Goal: Transaction & Acquisition: Purchase product/service

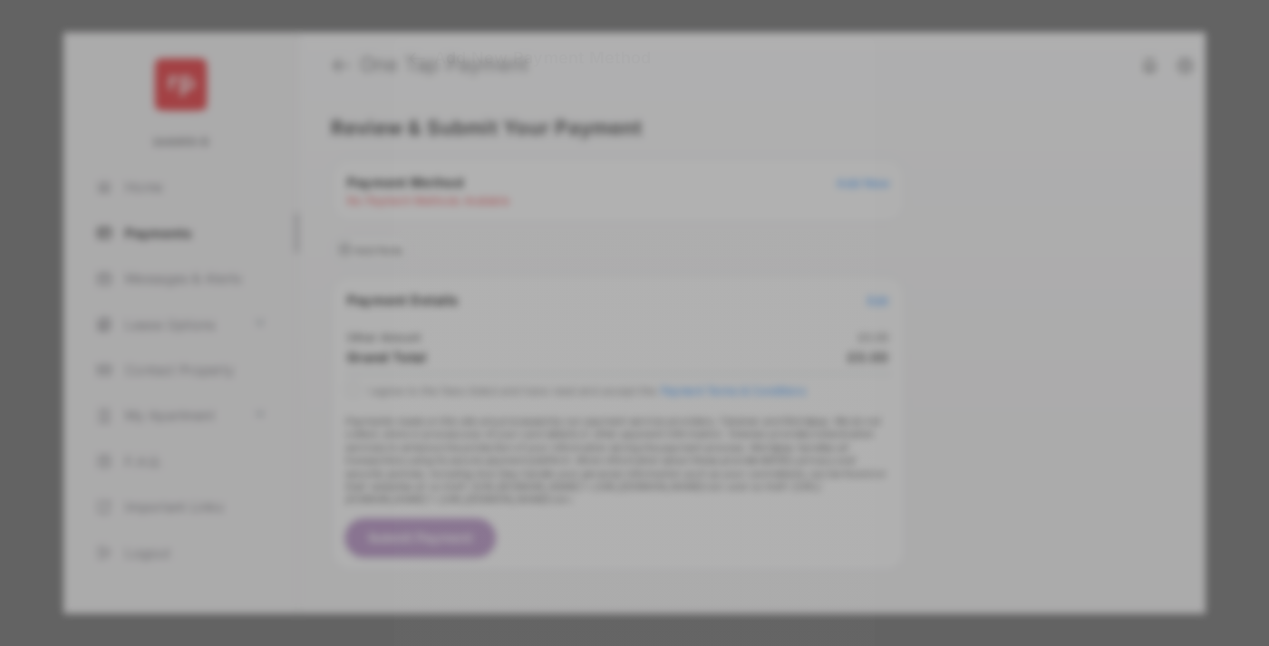
scroll to position [15, 0]
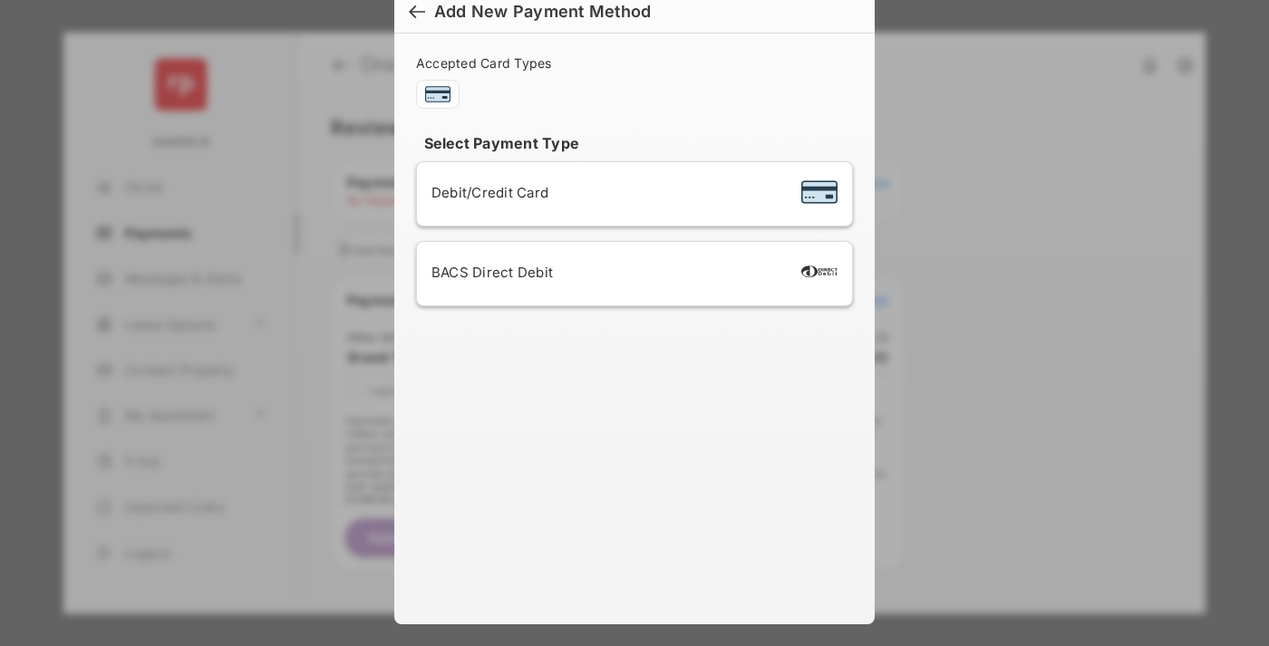
click at [631, 274] on div "BACS Direct Debit" at bounding box center [634, 274] width 406 height 34
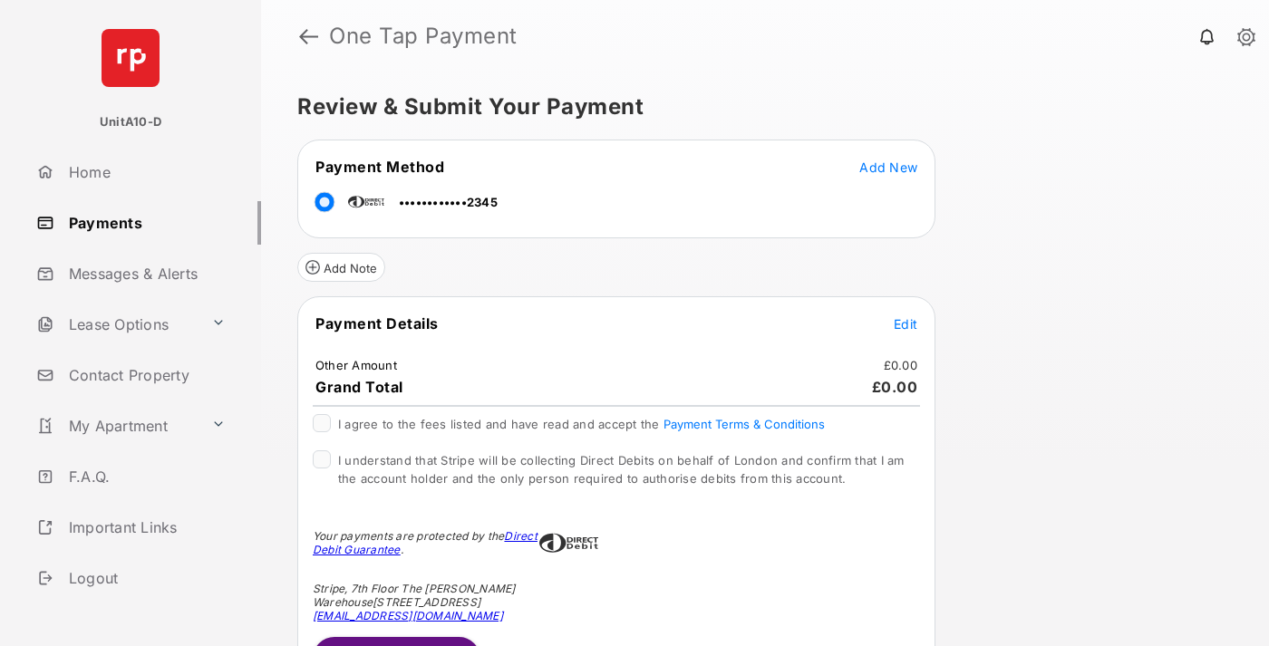
click at [905, 324] on span "Edit" at bounding box center [906, 323] width 24 height 15
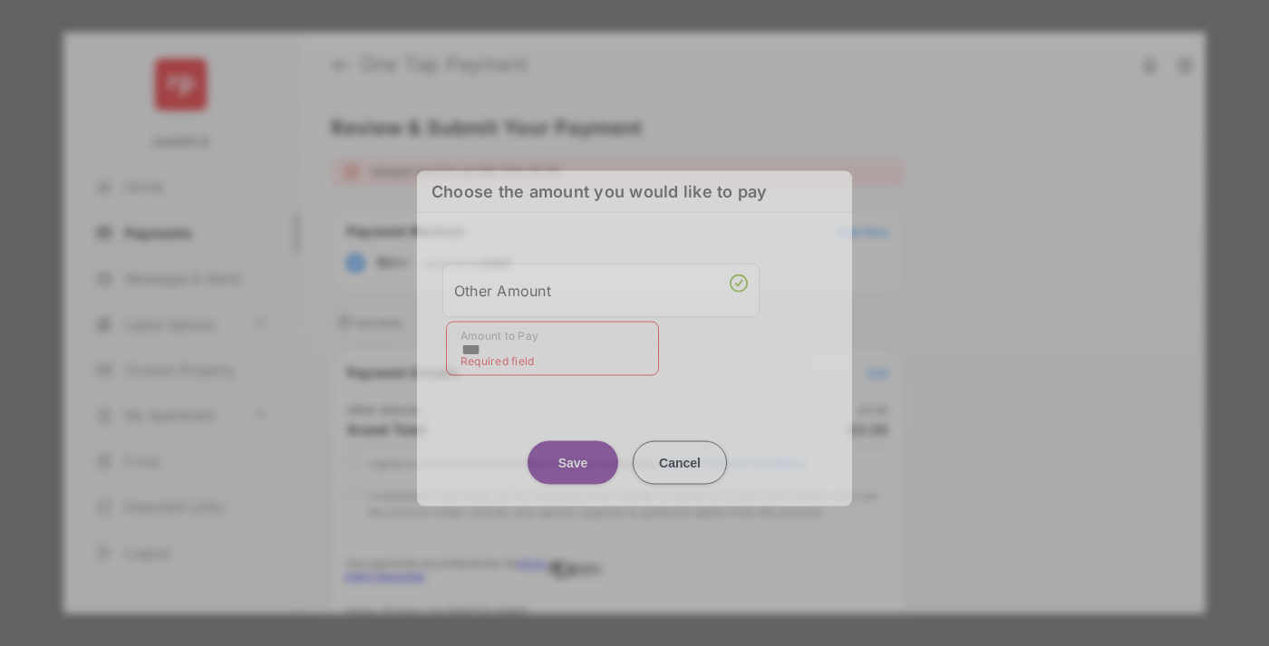
type input "***"
click at [573, 454] on button "Save" at bounding box center [573, 463] width 91 height 44
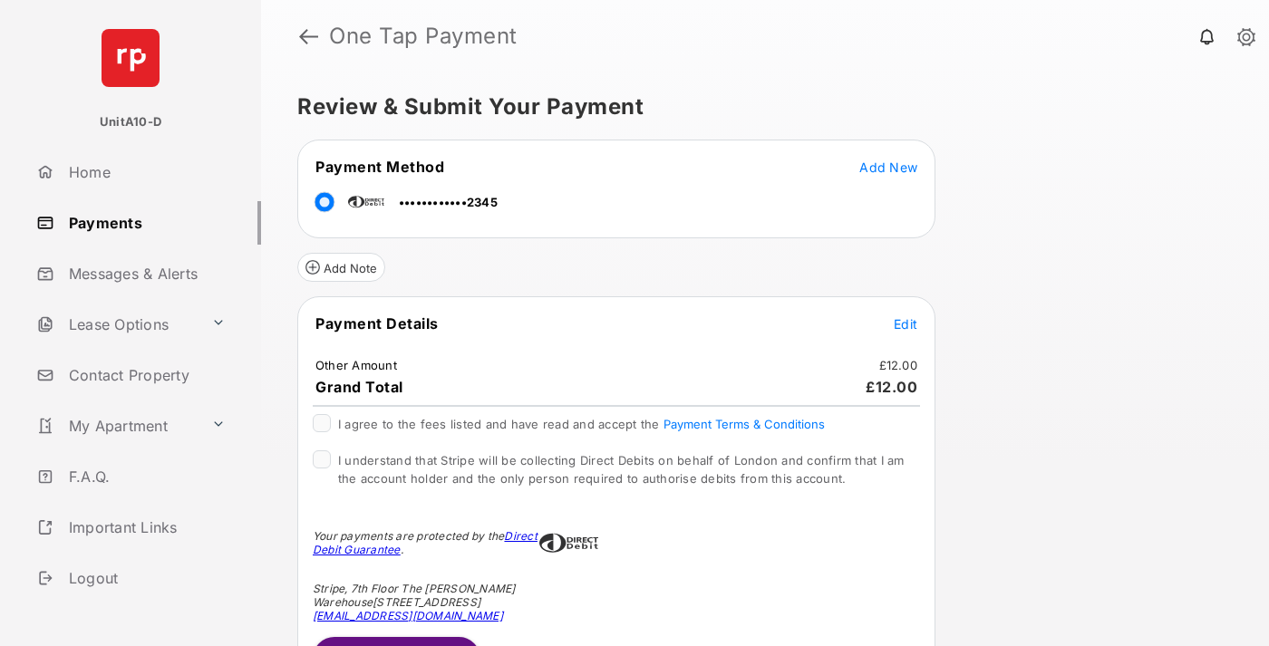
click at [905, 324] on span "Edit" at bounding box center [906, 323] width 24 height 15
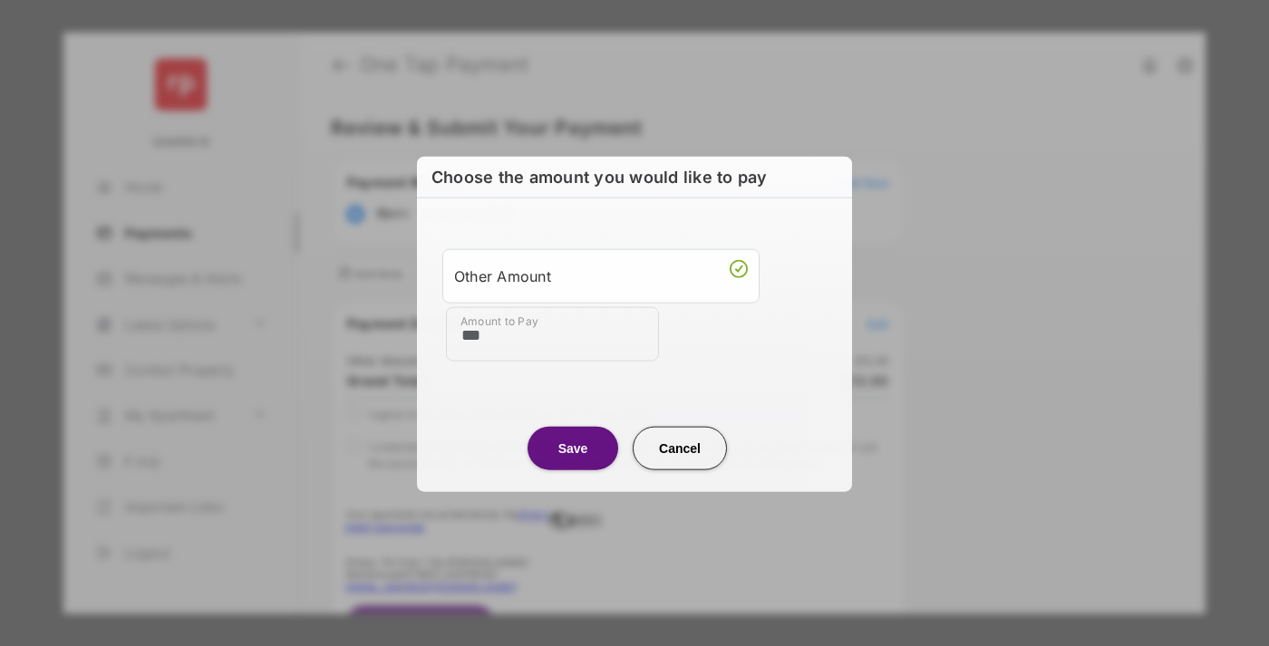
click at [573, 447] on button "Save" at bounding box center [573, 448] width 91 height 44
